Goal: Find specific page/section

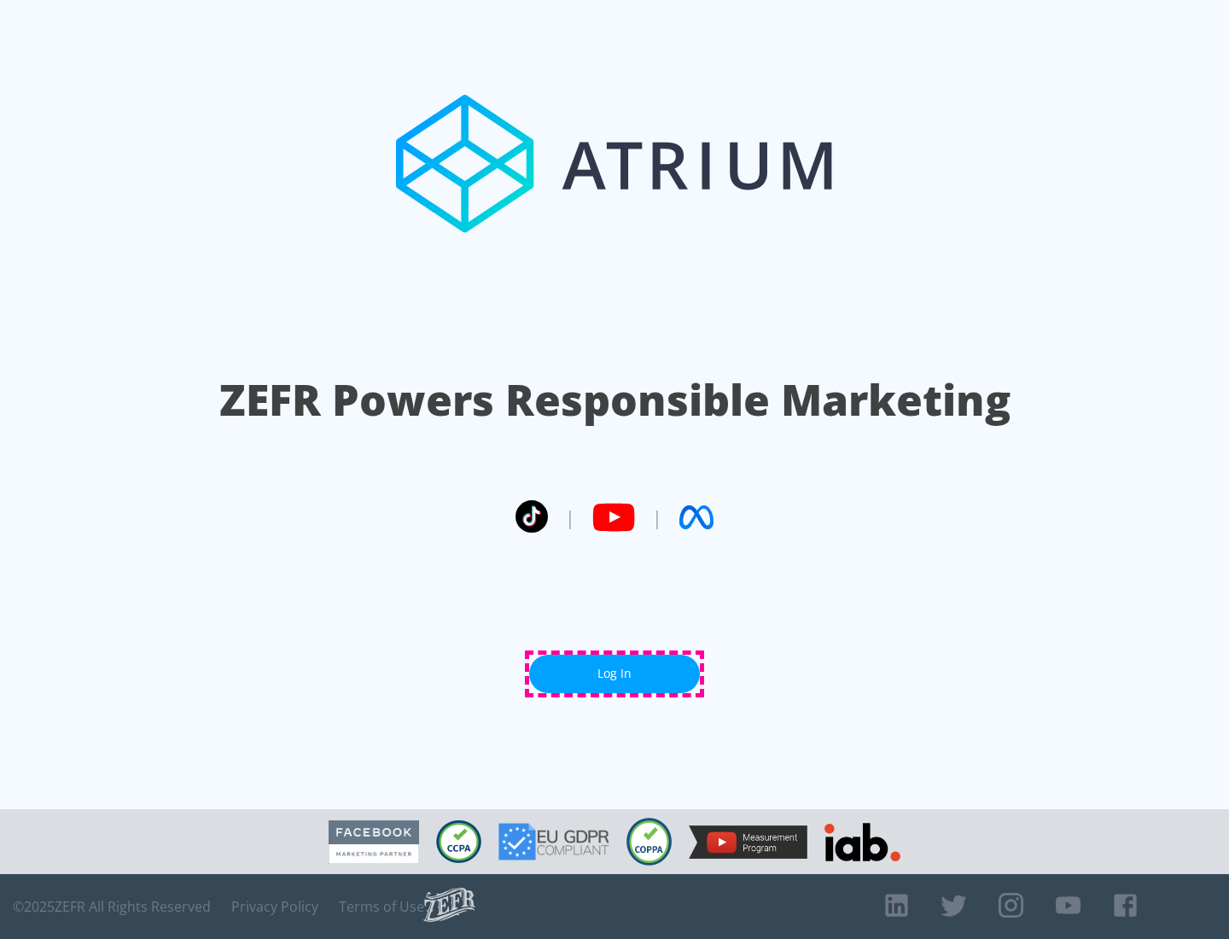
click at [615, 674] on link "Log In" at bounding box center [614, 674] width 171 height 38
